Goal: Register for event/course

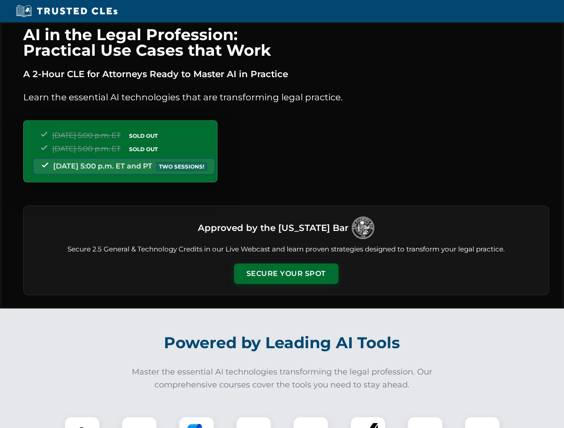
click at [286, 274] on button "Secure Your Spot" at bounding box center [286, 274] width 104 height 21
click at [82, 423] on img at bounding box center [82, 435] width 26 height 26
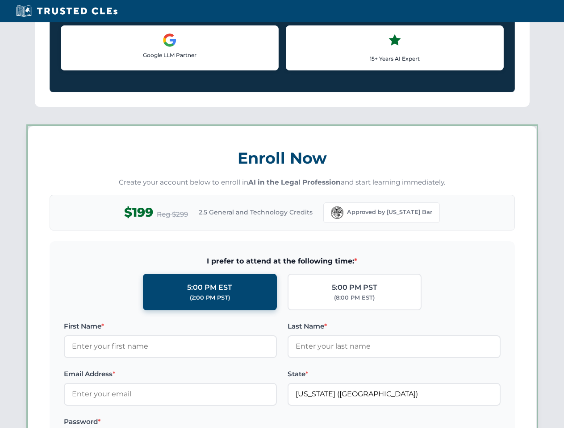
click at [196, 423] on label "Password *" at bounding box center [170, 422] width 213 height 11
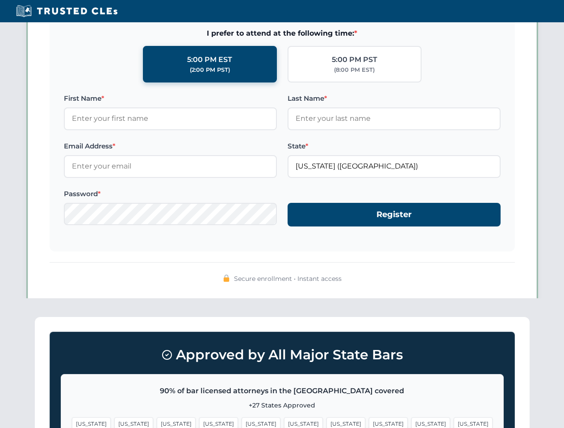
click at [411, 423] on span "[US_STATE]" at bounding box center [430, 424] width 39 height 13
